Goal: Obtain resource: Obtain resource

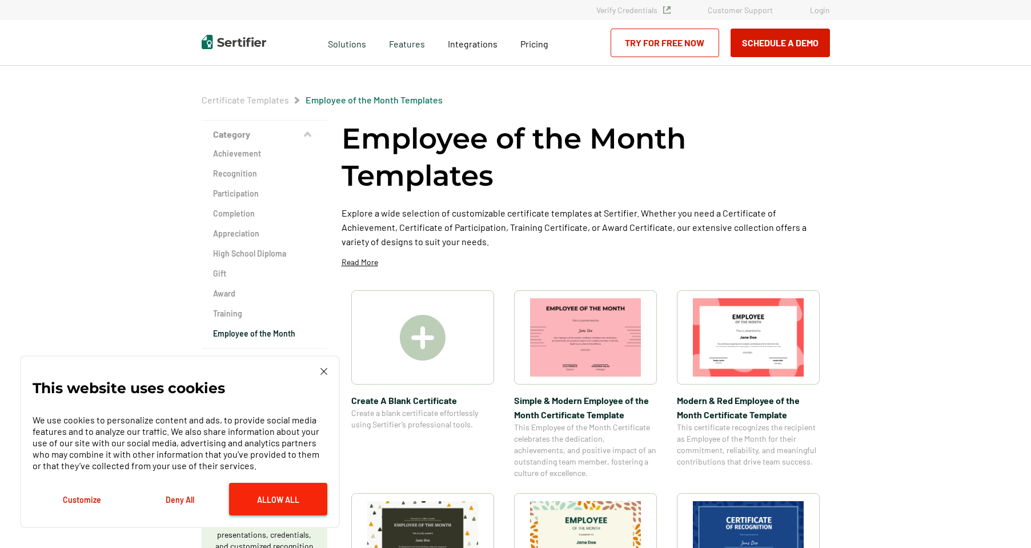
click at [260, 502] on button "Allow All" at bounding box center [278, 499] width 98 height 33
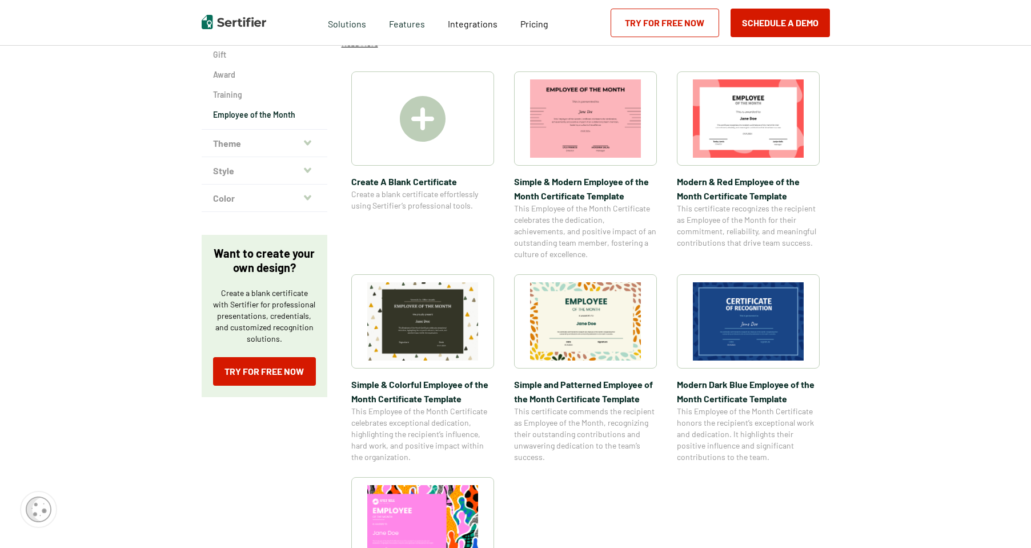
scroll to position [229, 0]
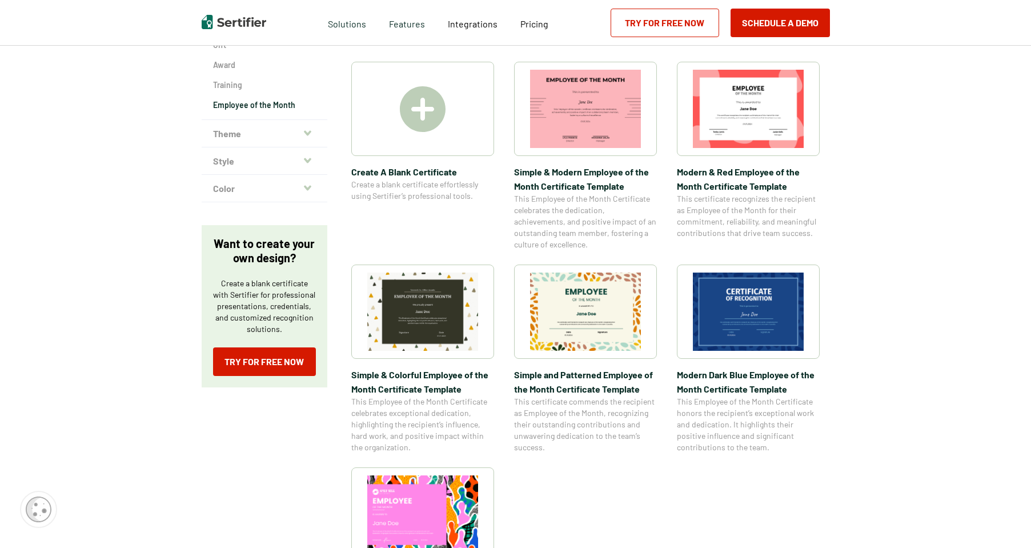
click at [429, 339] on img at bounding box center [422, 312] width 111 height 78
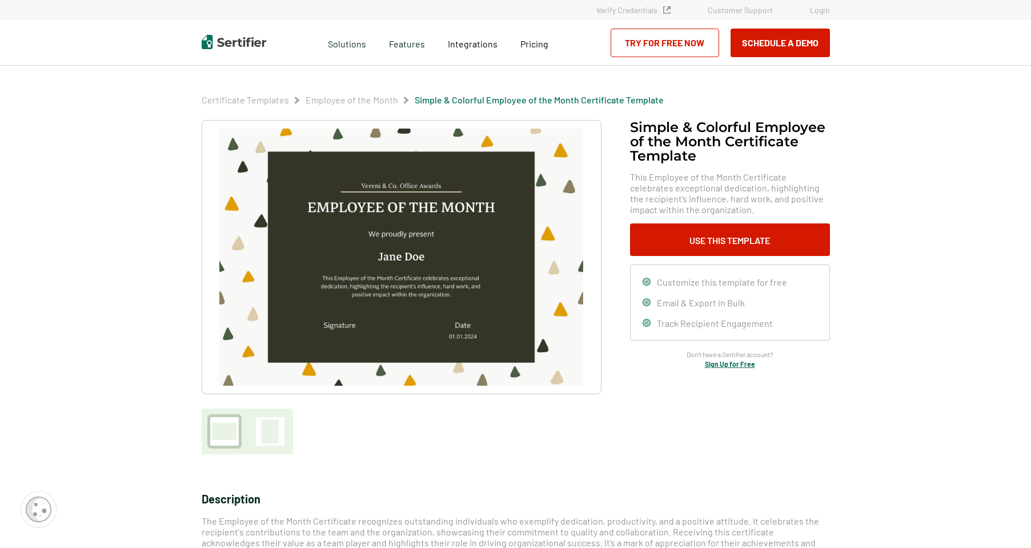
scroll to position [229, 0]
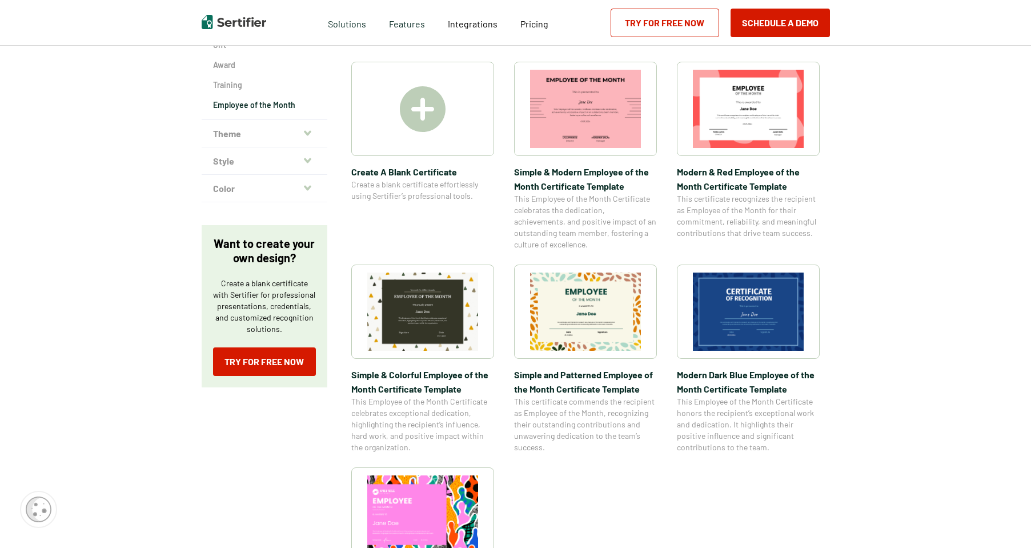
click at [609, 331] on img at bounding box center [585, 312] width 111 height 78
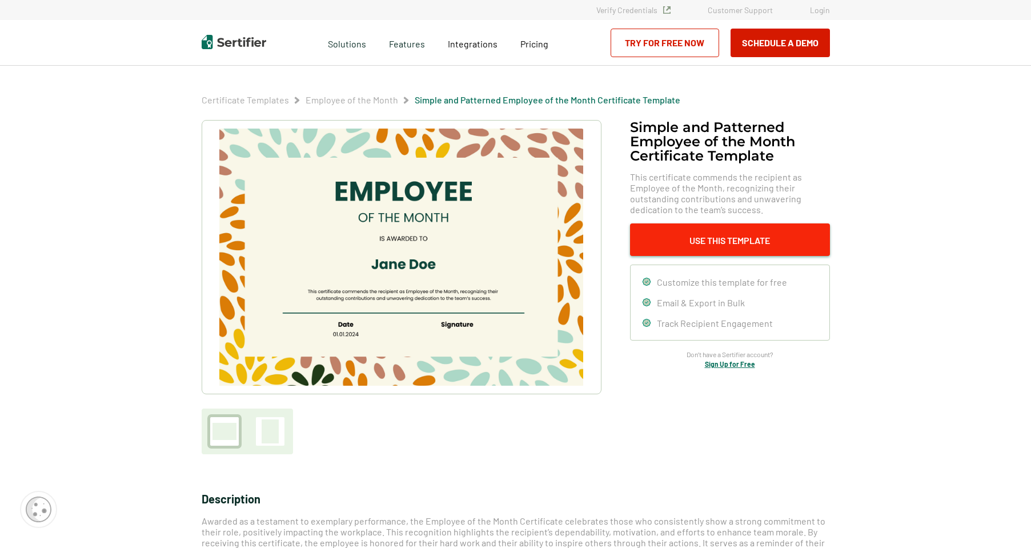
click at [705, 243] on button "Use This Template" at bounding box center [730, 239] width 200 height 33
